Goal: Transaction & Acquisition: Purchase product/service

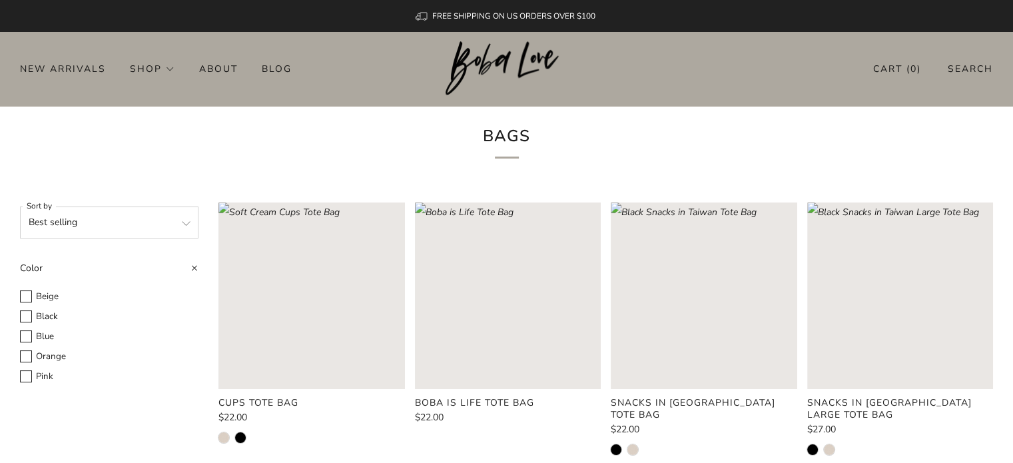
click at [573, 56] on header "0 New Arrivals Shop Apparel All Apparel Shirts Hoodies & Sweaters Bottoms" at bounding box center [506, 69] width 1013 height 74
click at [610, 69] on div "New Arrivals Shop Apparel All Apparel Shirts Hoodies & Sweaters Bottoms Hats Ba…" at bounding box center [506, 68] width 1013 height 21
click at [506, 153] on h1 "Bags" at bounding box center [507, 140] width 368 height 37
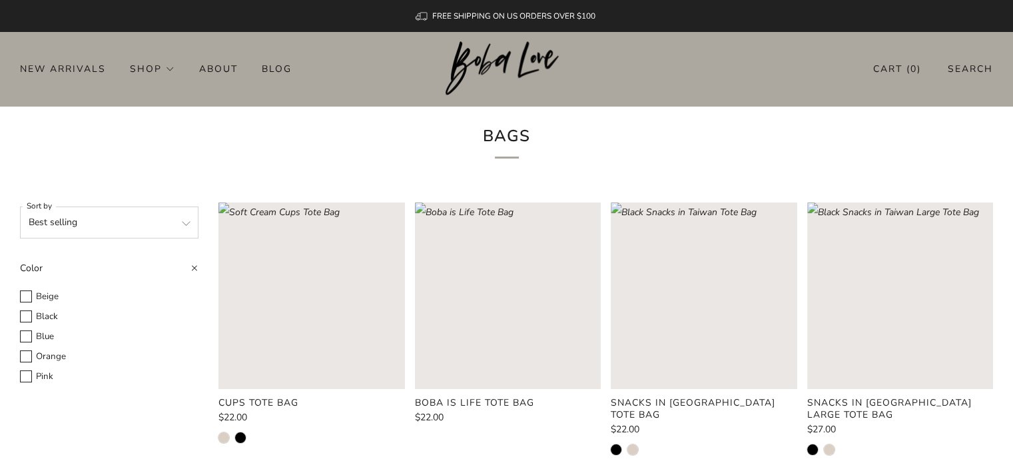
click at [505, 157] on h1 "Bags" at bounding box center [507, 140] width 368 height 37
click at [107, 124] on div "Bags" at bounding box center [506, 144] width 1013 height 77
click at [210, 36] on header "0 New Arrivals Shop Apparel All Apparel Shirts Hoodies & Sweaters Bottoms" at bounding box center [506, 69] width 1013 height 74
click at [498, 69] on img at bounding box center [507, 68] width 122 height 55
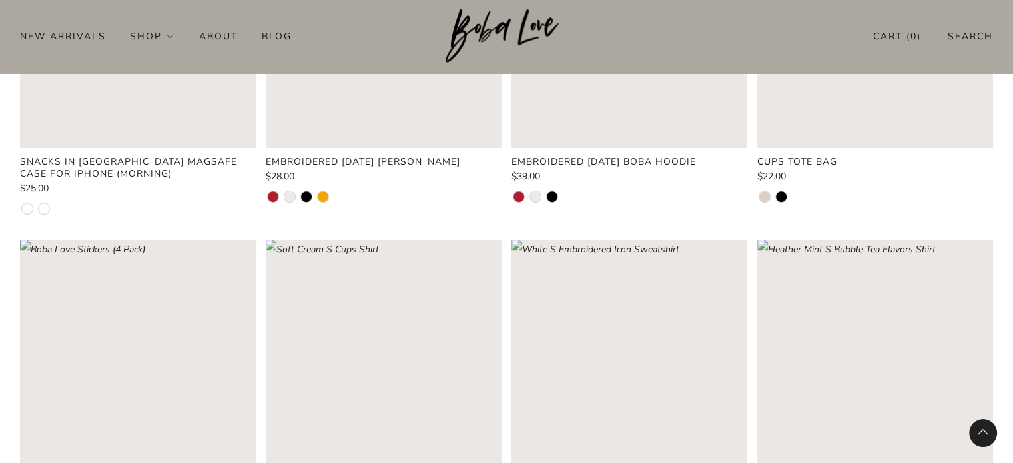
scroll to position [715, 0]
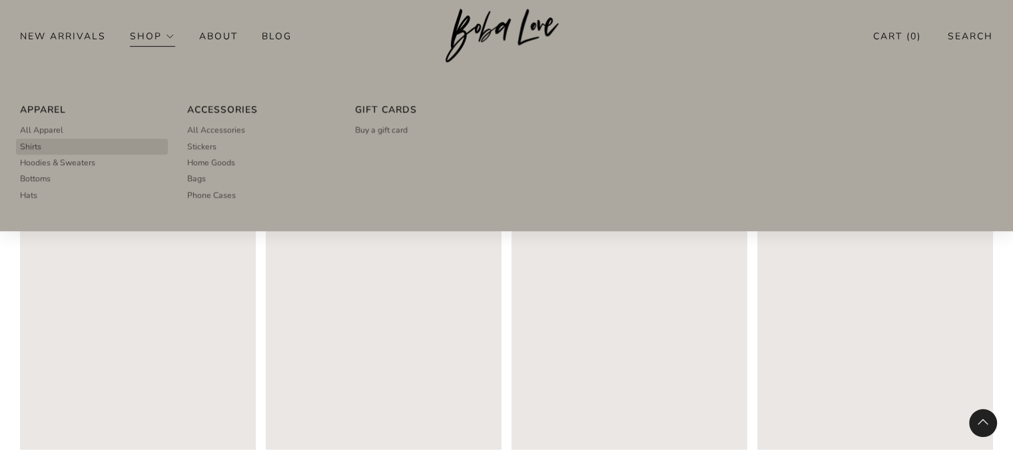
click at [31, 147] on span "Shirts" at bounding box center [30, 147] width 21 height 12
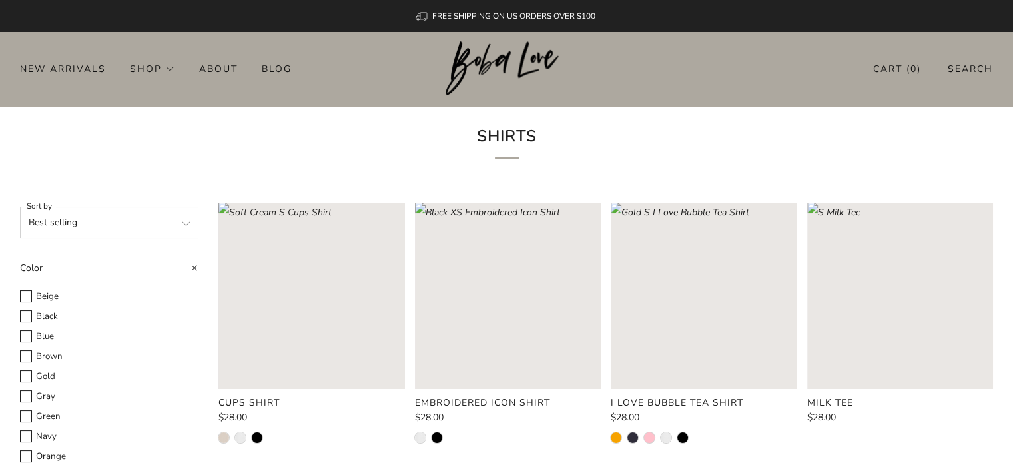
click at [546, 309] on rect "Loading image: White XS Embroidered Icon Shirt" at bounding box center [508, 295] width 186 height 186
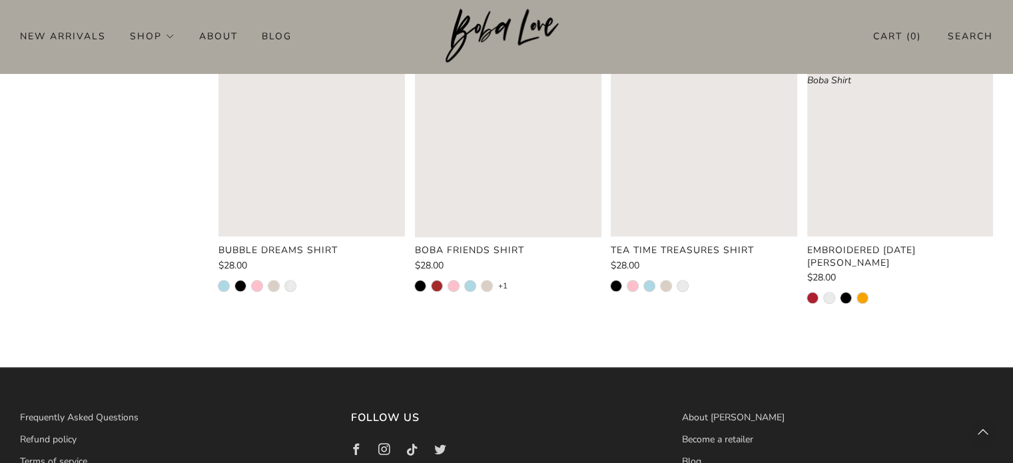
scroll to position [1149, 0]
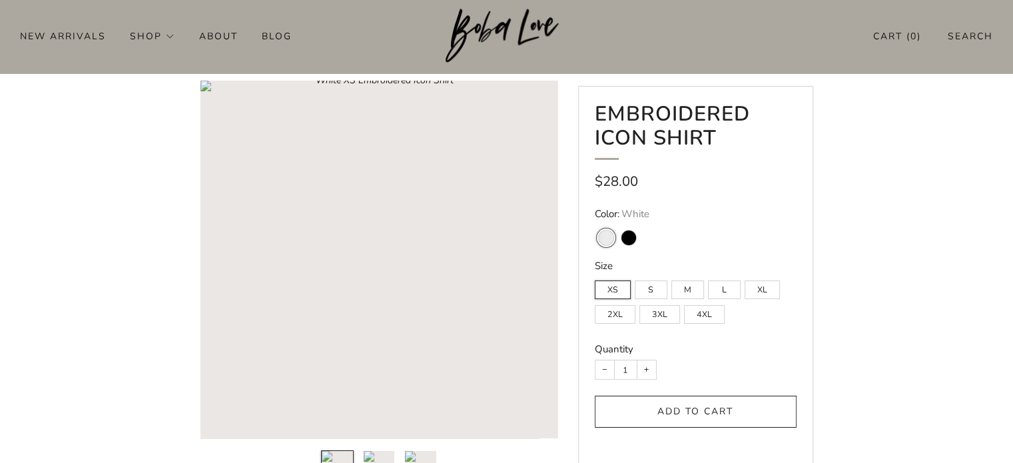
scroll to position [77, 0]
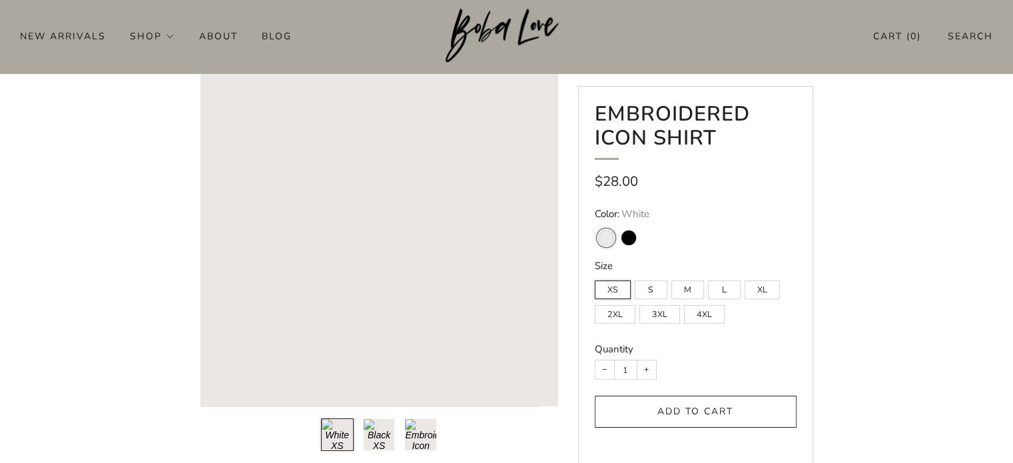
drag, startPoint x: 1022, startPoint y: 115, endPoint x: 1015, endPoint y: 136, distance: 22.5
click at [392, 434] on button "Load image into Gallery viewer, 2\a" at bounding box center [379, 434] width 33 height 33
click at [404, 432] on button "Load image into Gallery viewer, 3\a" at bounding box center [420, 434] width 33 height 33
click at [394, 432] on button "Load image into Gallery viewer, 2\a" at bounding box center [379, 434] width 33 height 33
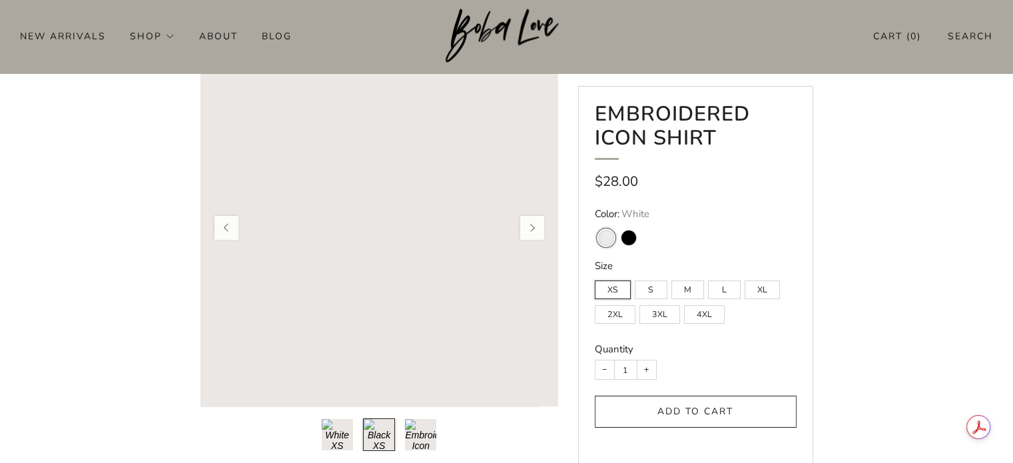
click at [410, 160] on rect "Loading image: Black XS Embroidered Icon Shirt" at bounding box center [379, 228] width 358 height 358
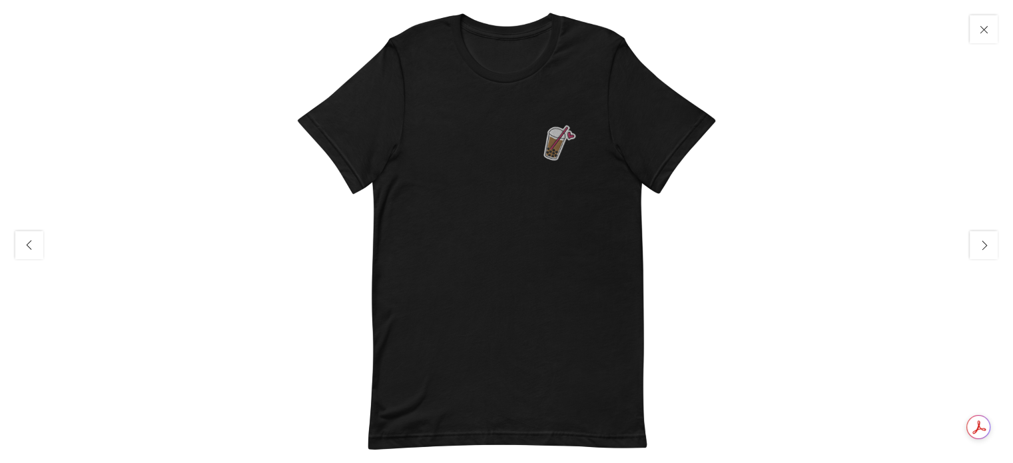
click at [561, 141] on img at bounding box center [506, 231] width 463 height 463
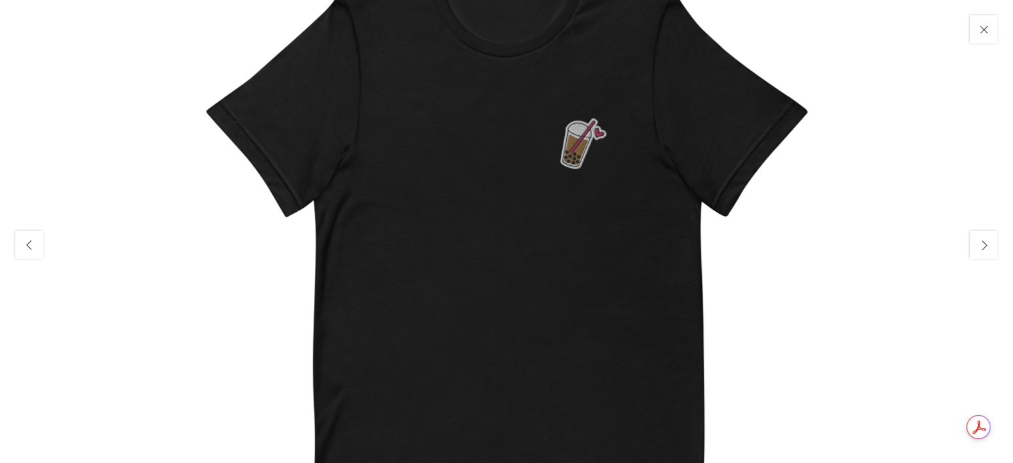
click at [561, 141] on img at bounding box center [507, 271] width 666 height 666
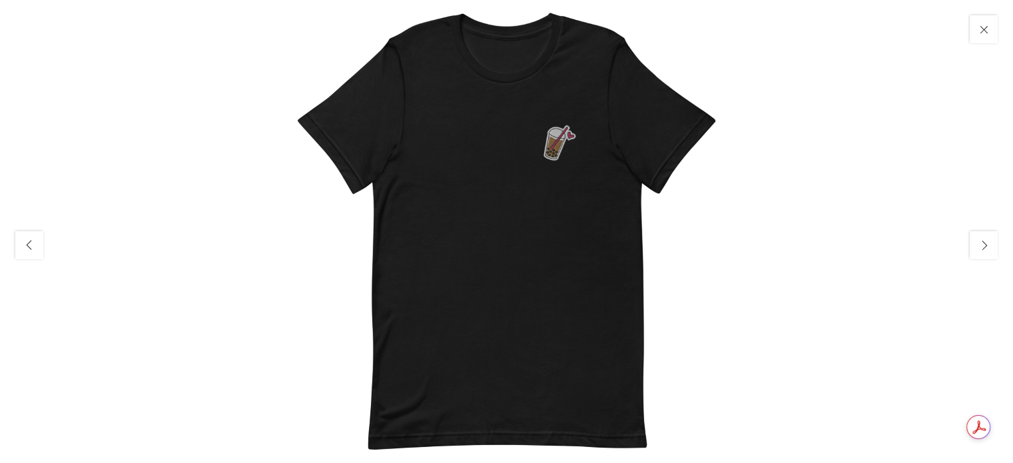
click at [561, 141] on img at bounding box center [506, 231] width 463 height 463
